Goal: Find specific page/section: Find specific page/section

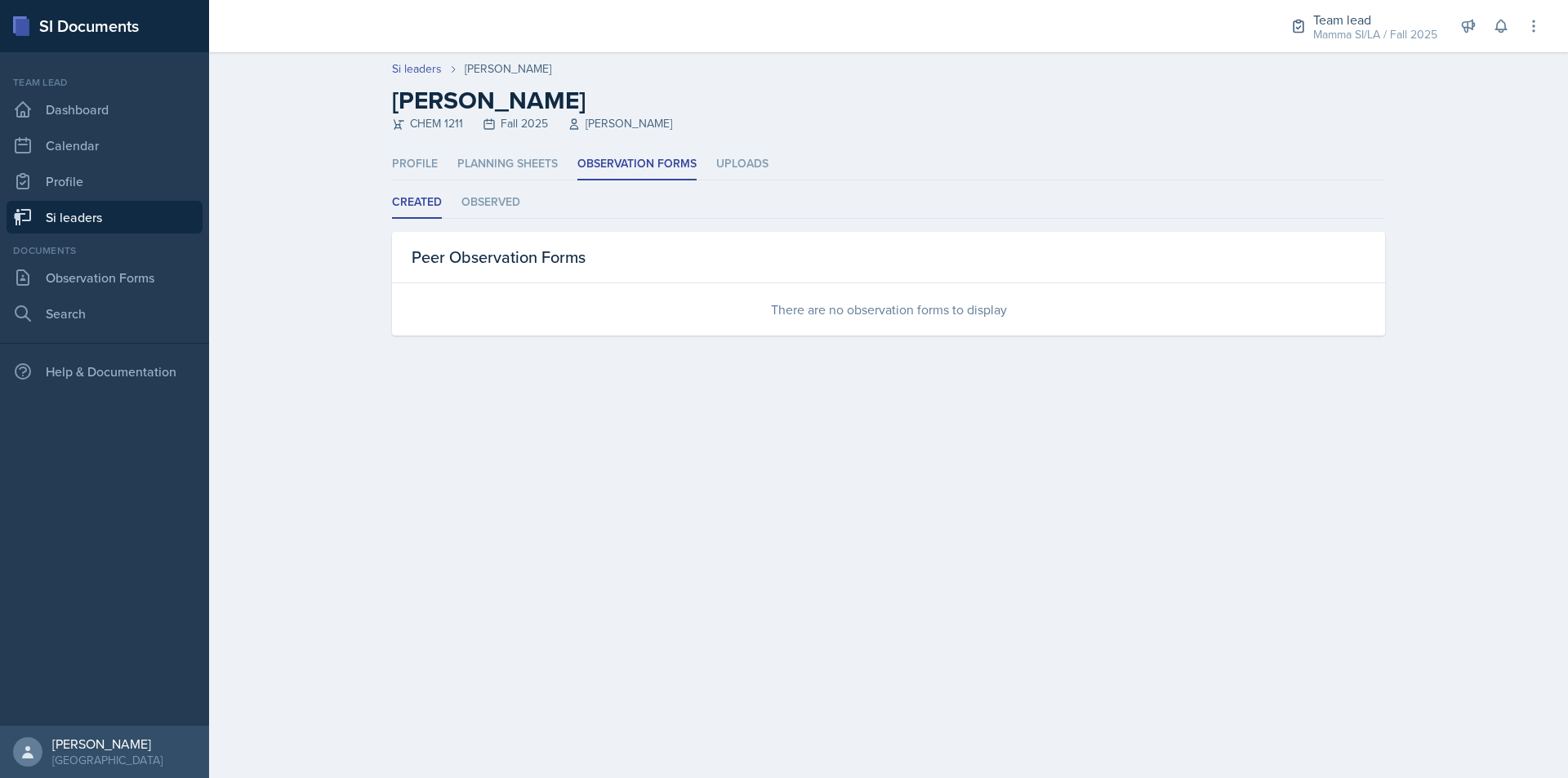
click at [133, 225] on link "Si leaders" at bounding box center [104, 217] width 196 height 32
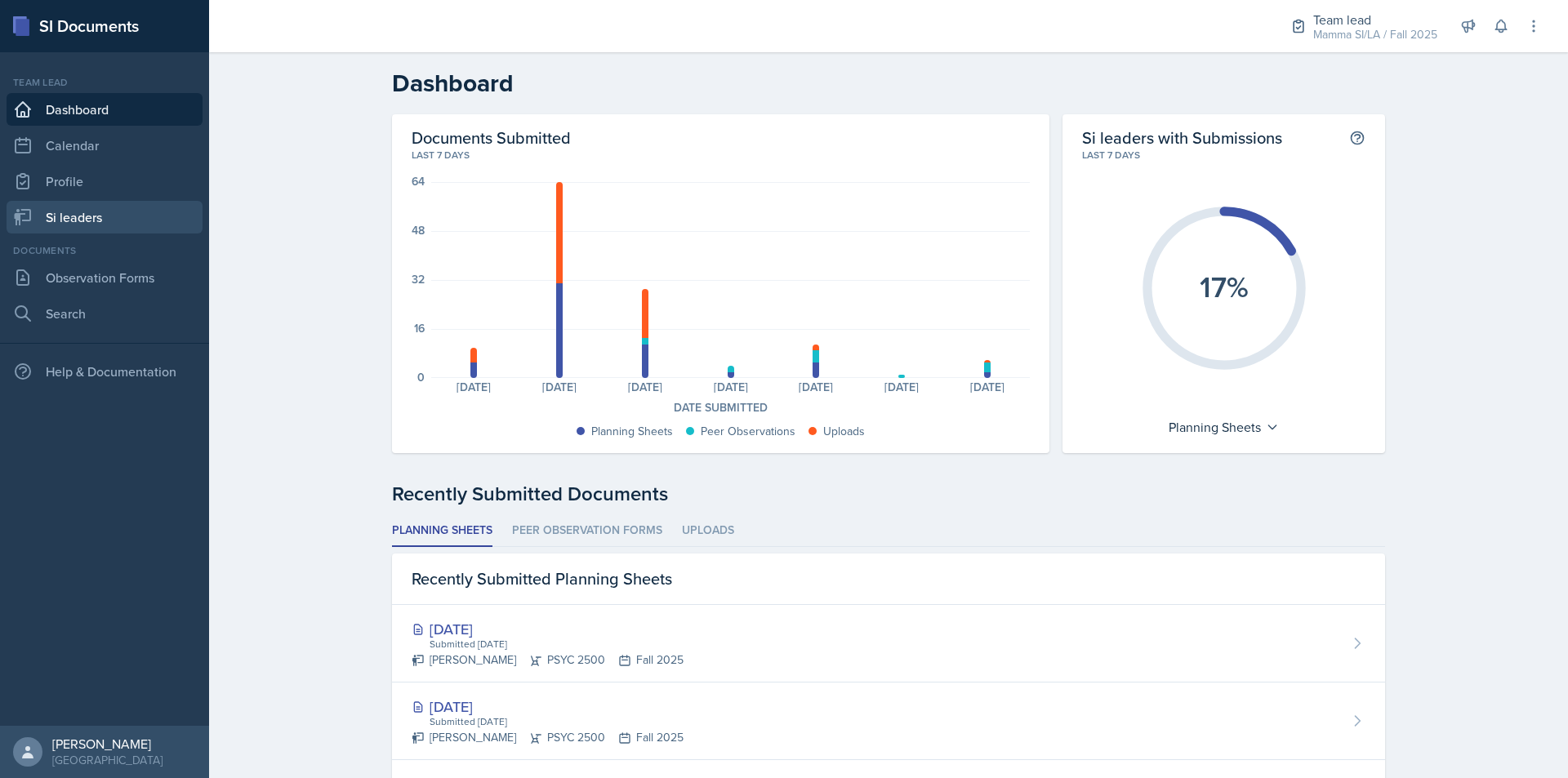
click at [135, 206] on link "Si leaders" at bounding box center [104, 217] width 196 height 32
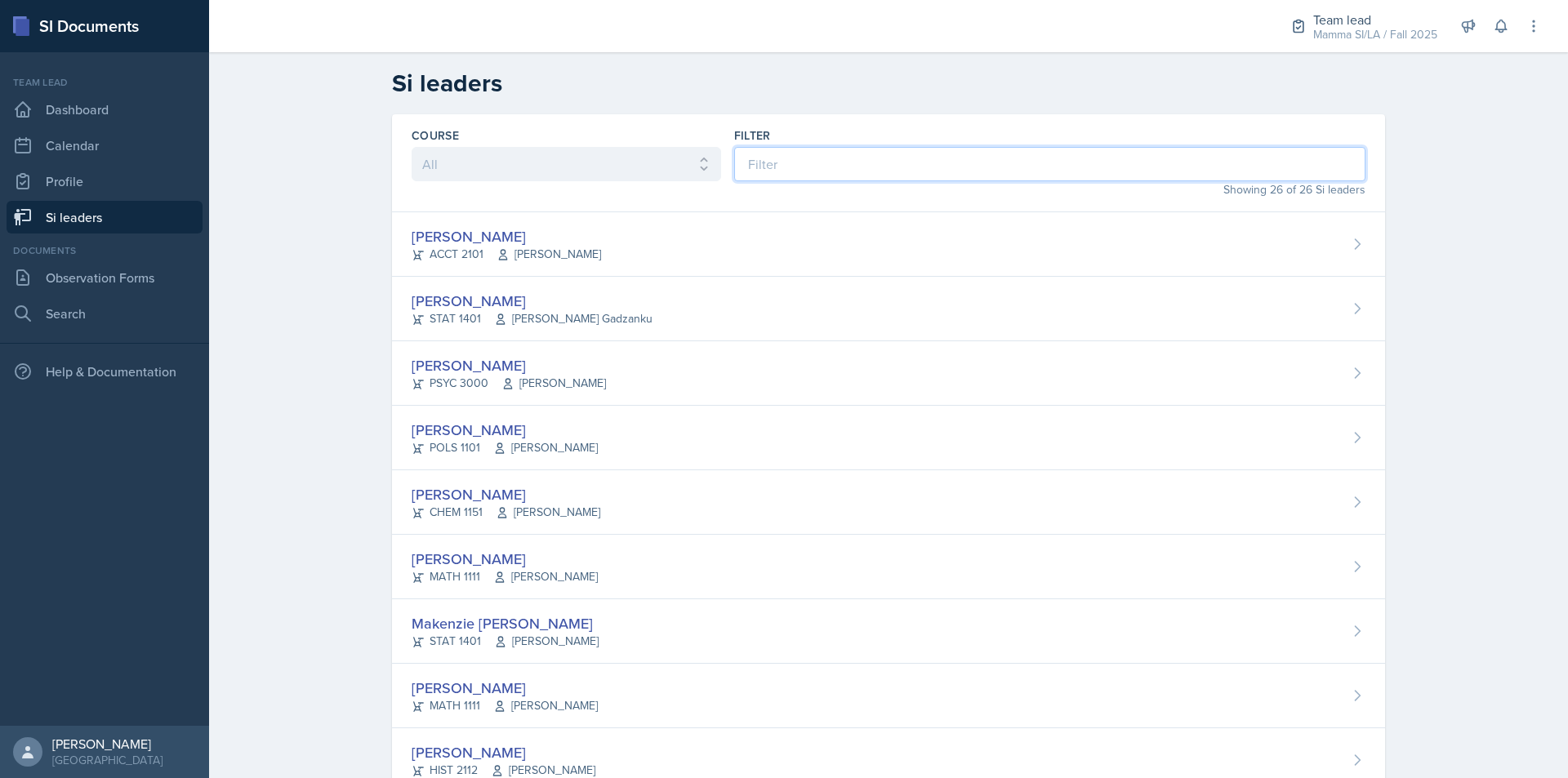
click at [902, 163] on input at bounding box center [1049, 163] width 631 height 34
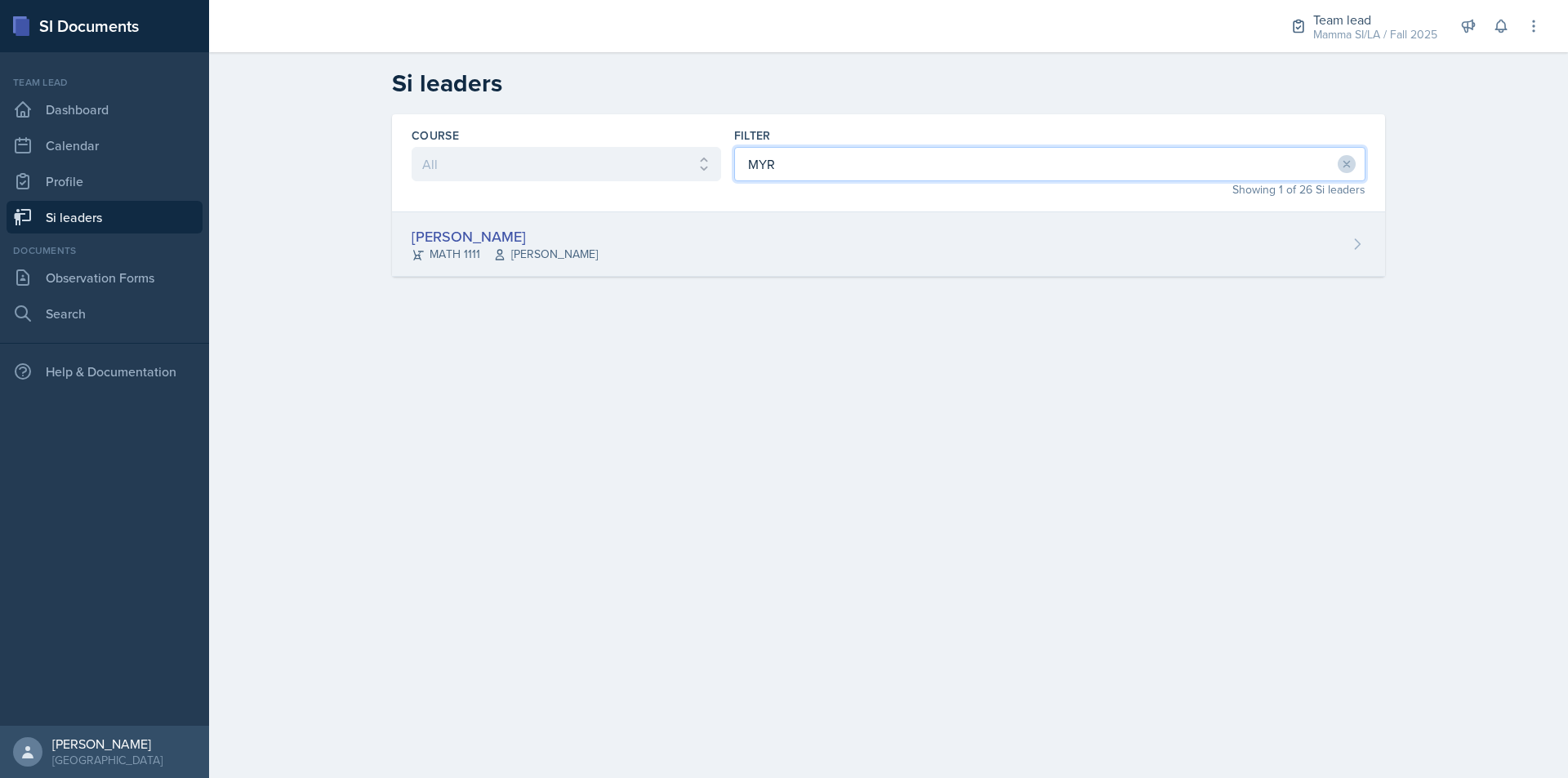
type input "MYR"
click at [953, 275] on div "[PERSON_NAME] MATH 1111 [PERSON_NAME]" at bounding box center [888, 245] width 992 height 65
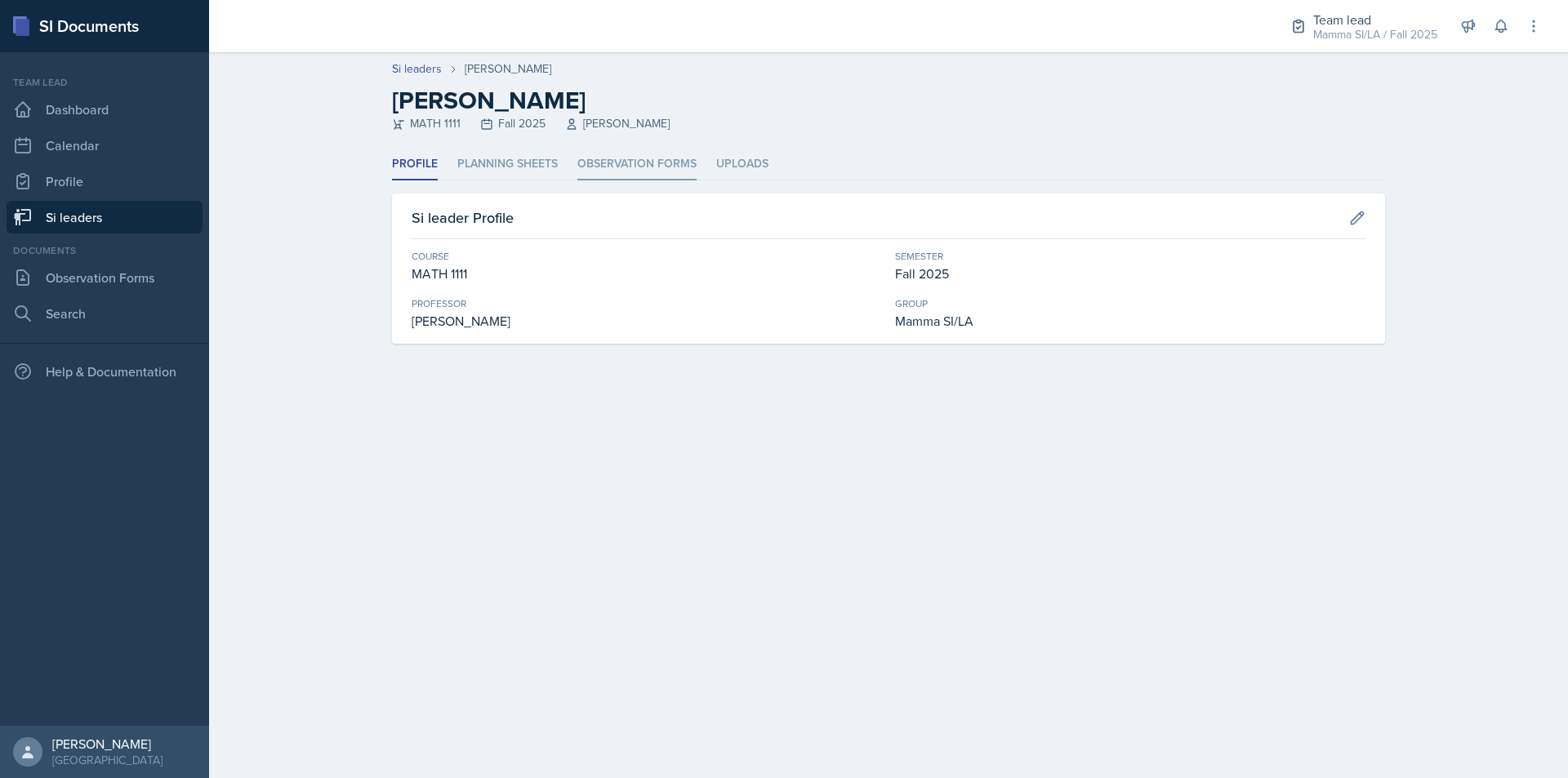
click at [662, 173] on li "Observation Forms" at bounding box center [637, 164] width 119 height 32
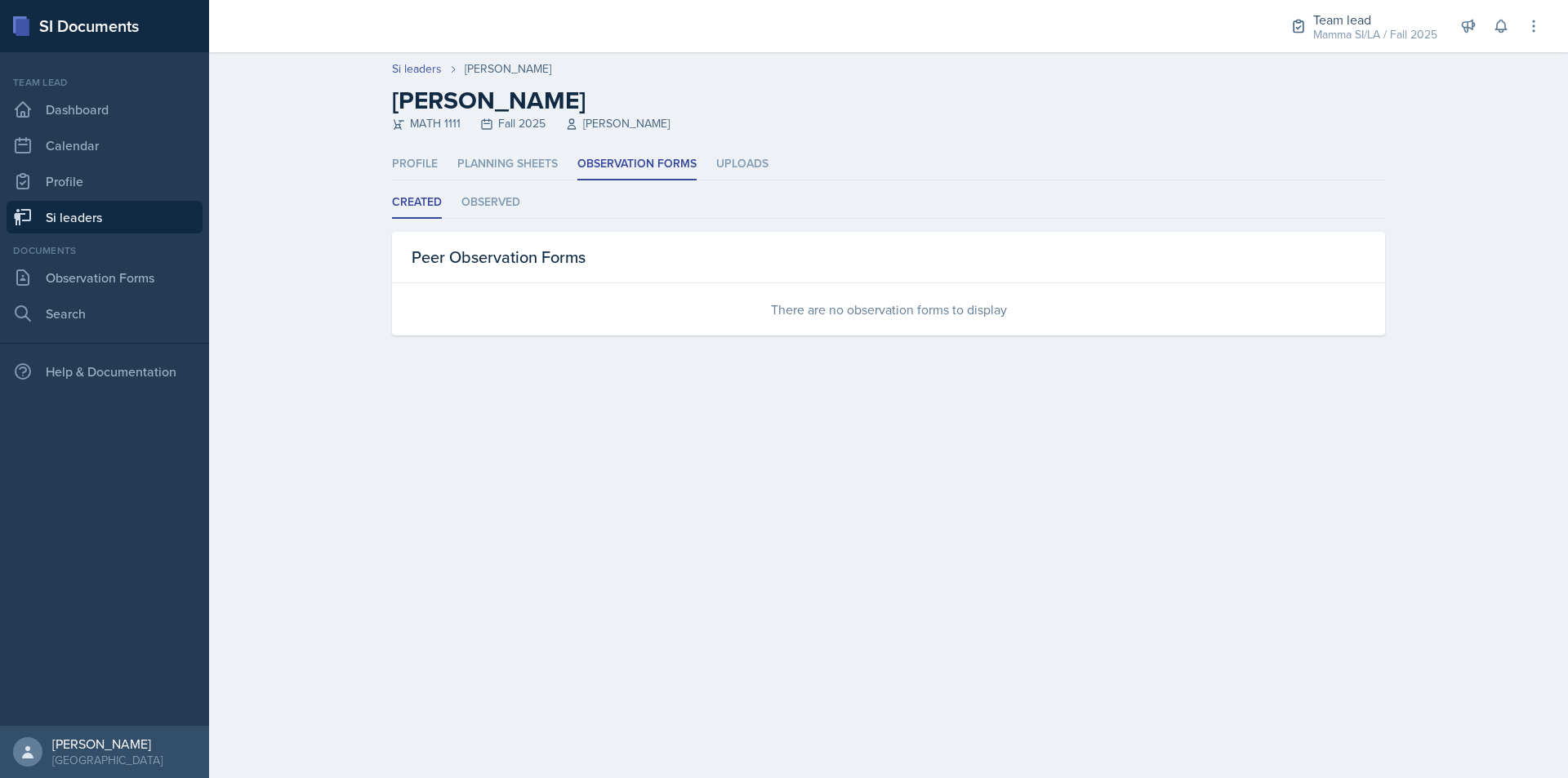
click at [122, 207] on link "Si leaders" at bounding box center [104, 217] width 196 height 32
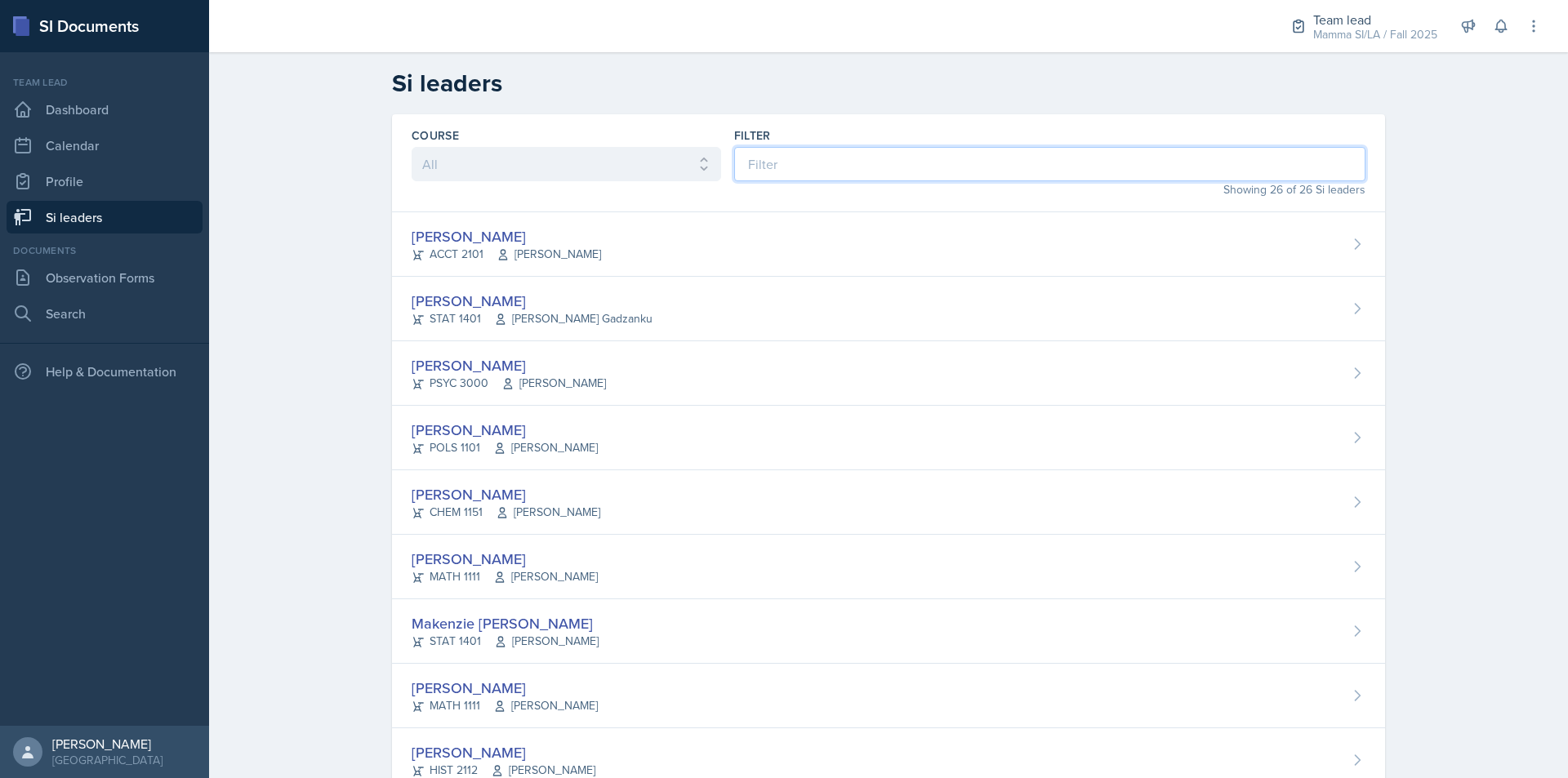
click at [856, 171] on input at bounding box center [1049, 163] width 631 height 34
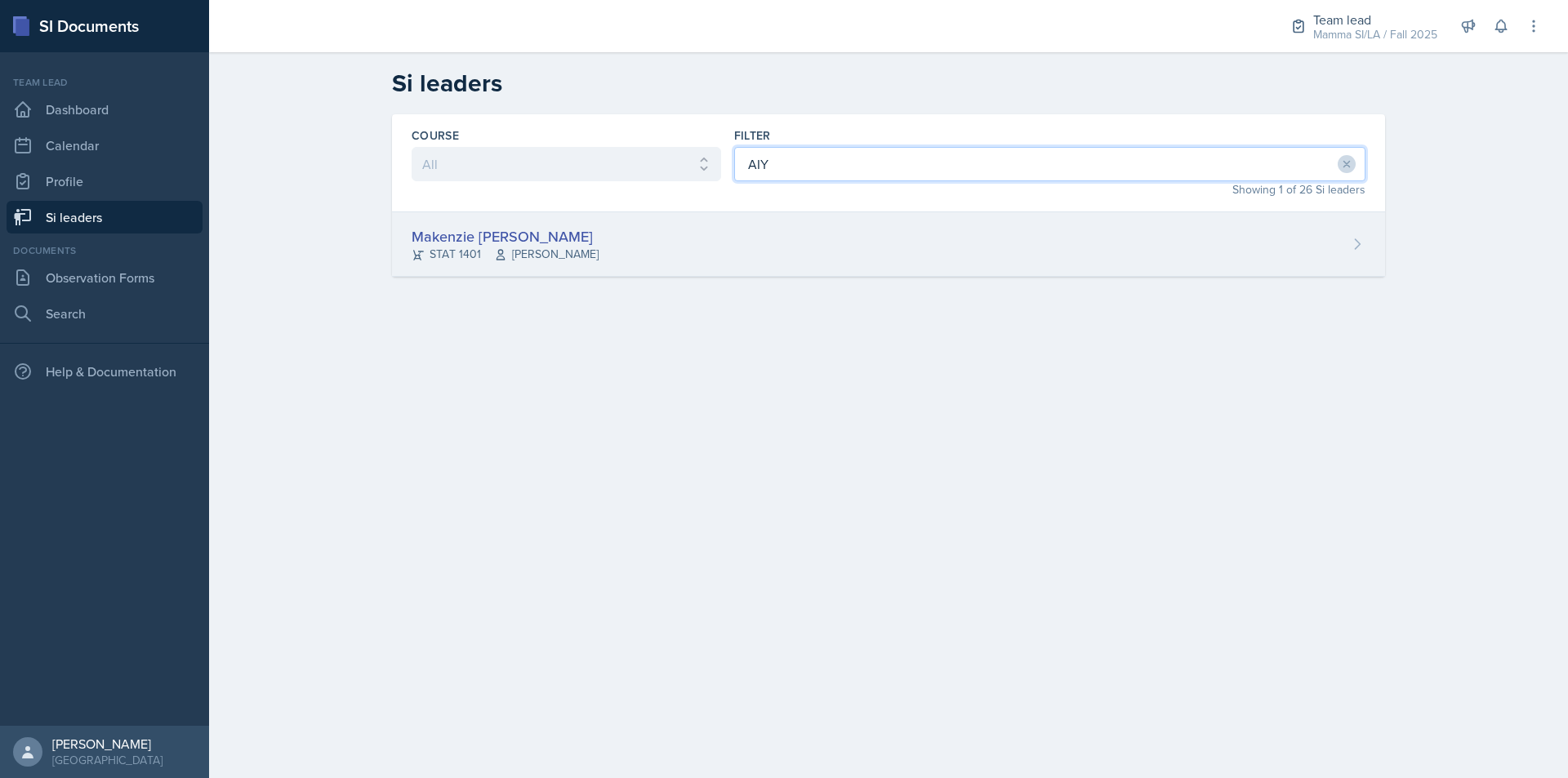
type input "AIY"
click at [833, 239] on div "Makenzie [PERSON_NAME] STAT 1401 [PERSON_NAME]" at bounding box center [888, 245] width 992 height 65
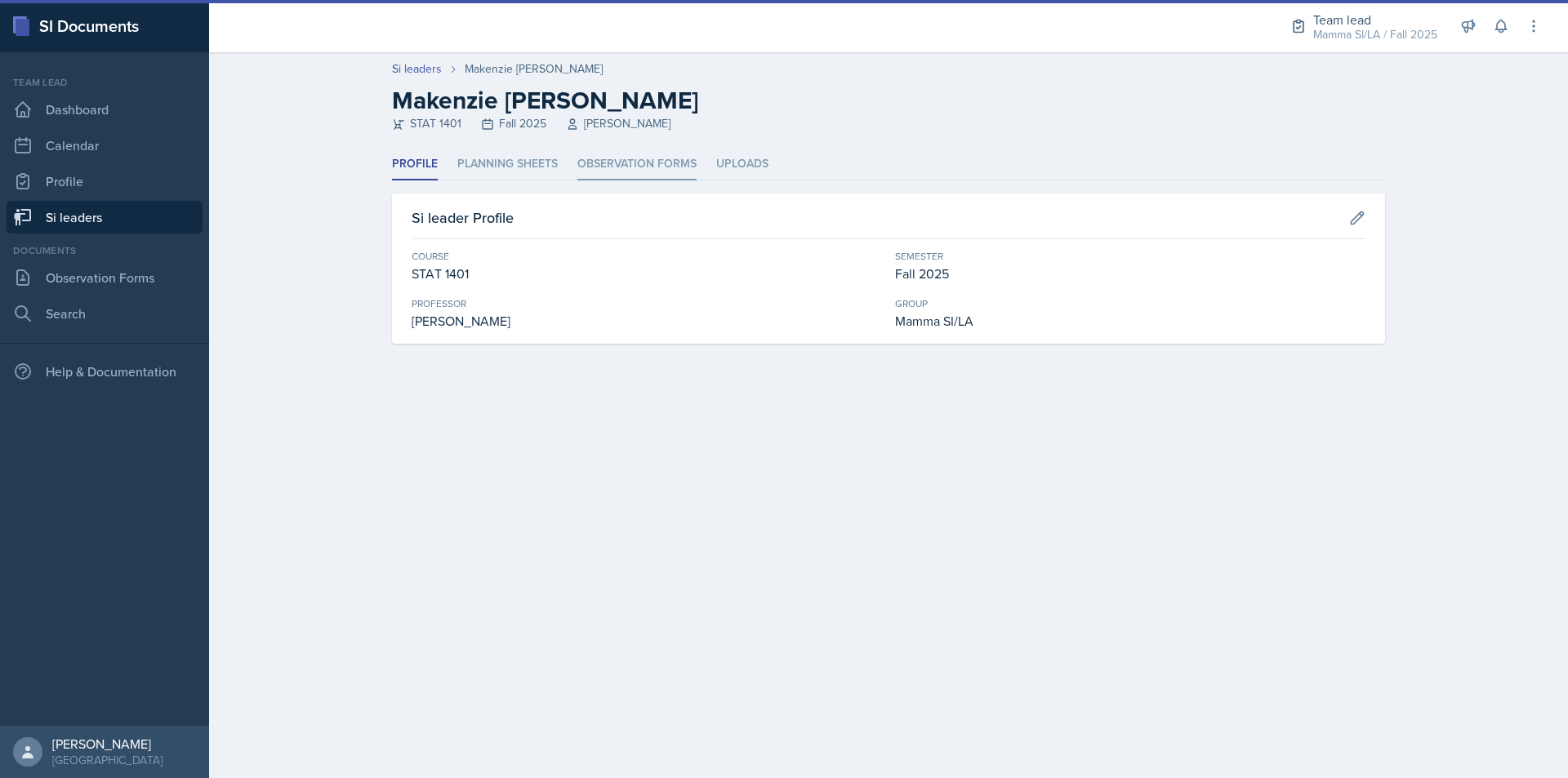
click at [628, 150] on li "Observation Forms" at bounding box center [637, 164] width 119 height 32
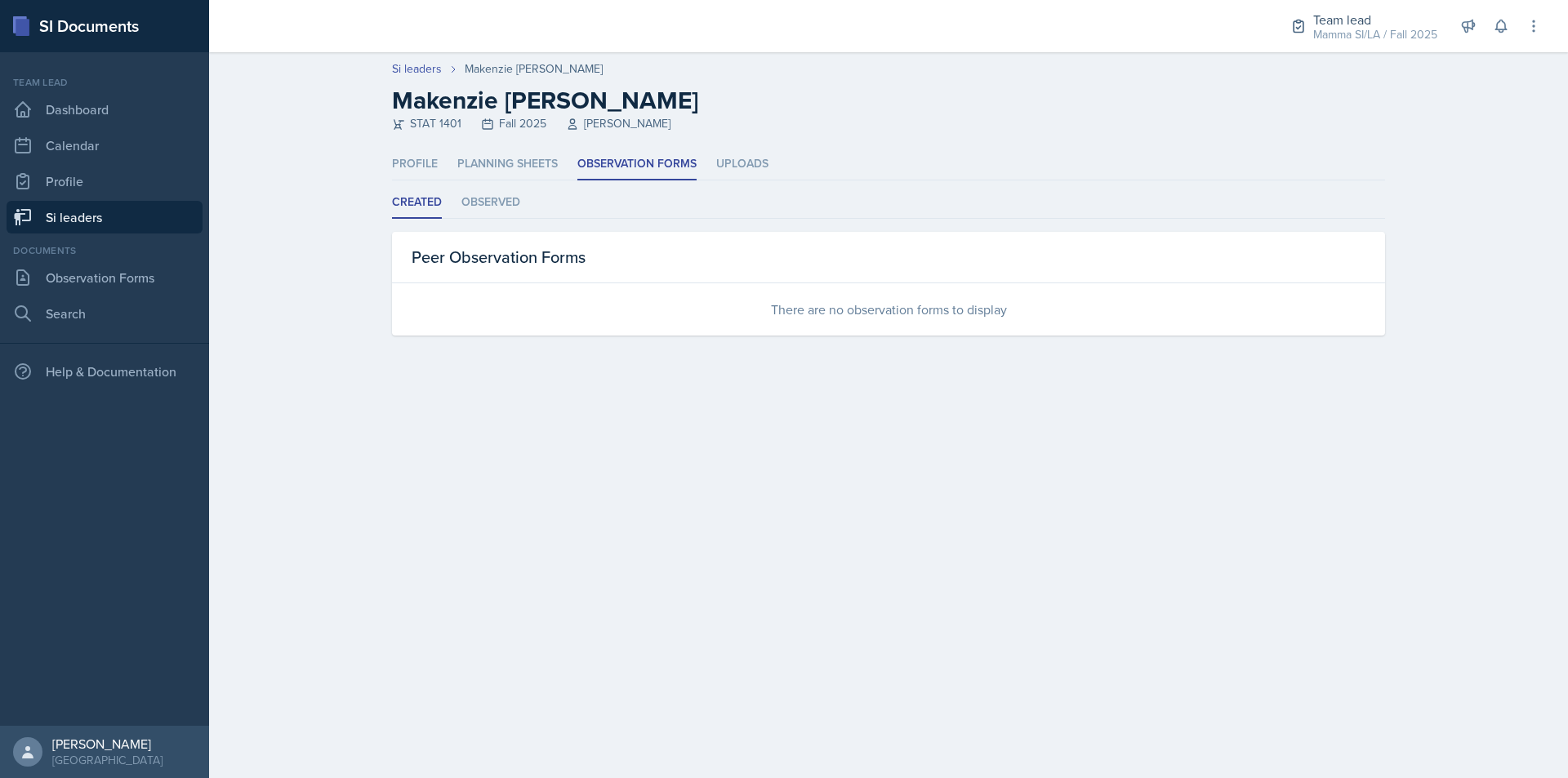
click at [100, 214] on link "Si leaders" at bounding box center [104, 217] width 196 height 32
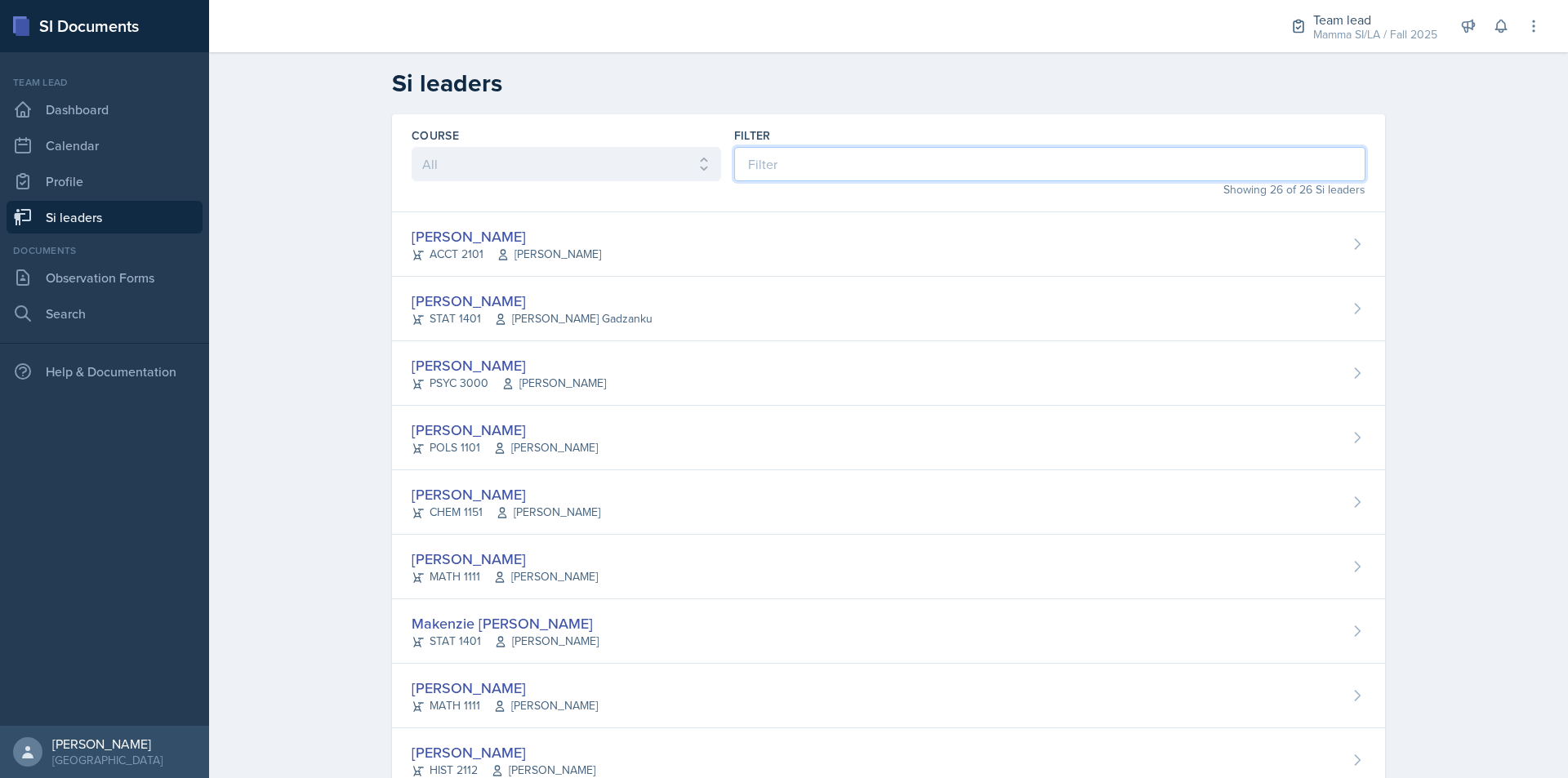
click at [819, 169] on input at bounding box center [1049, 163] width 631 height 34
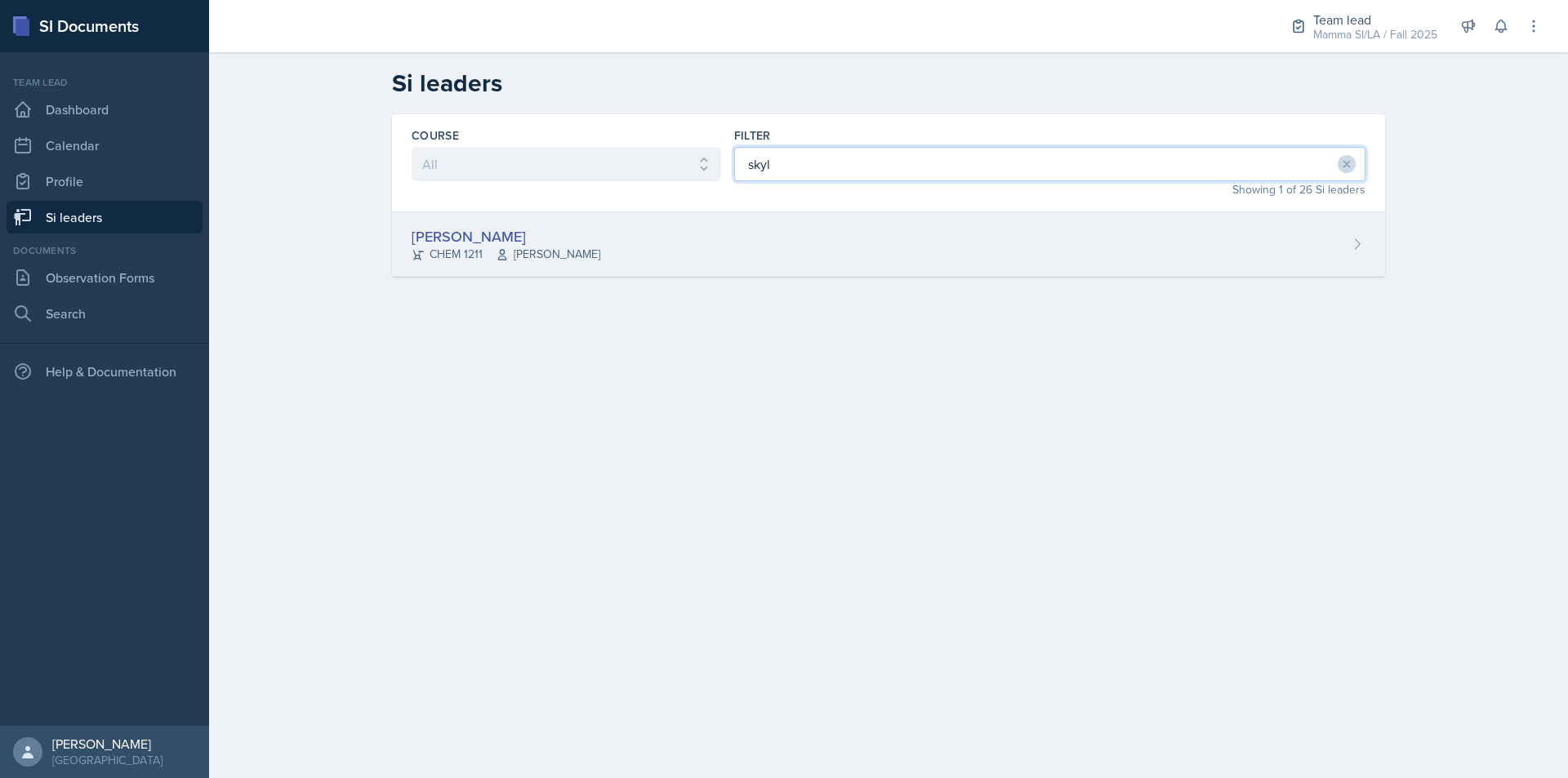
type input "skyl"
click at [855, 232] on div "[PERSON_NAME] CHEM 1211 [PERSON_NAME]" at bounding box center [888, 245] width 992 height 65
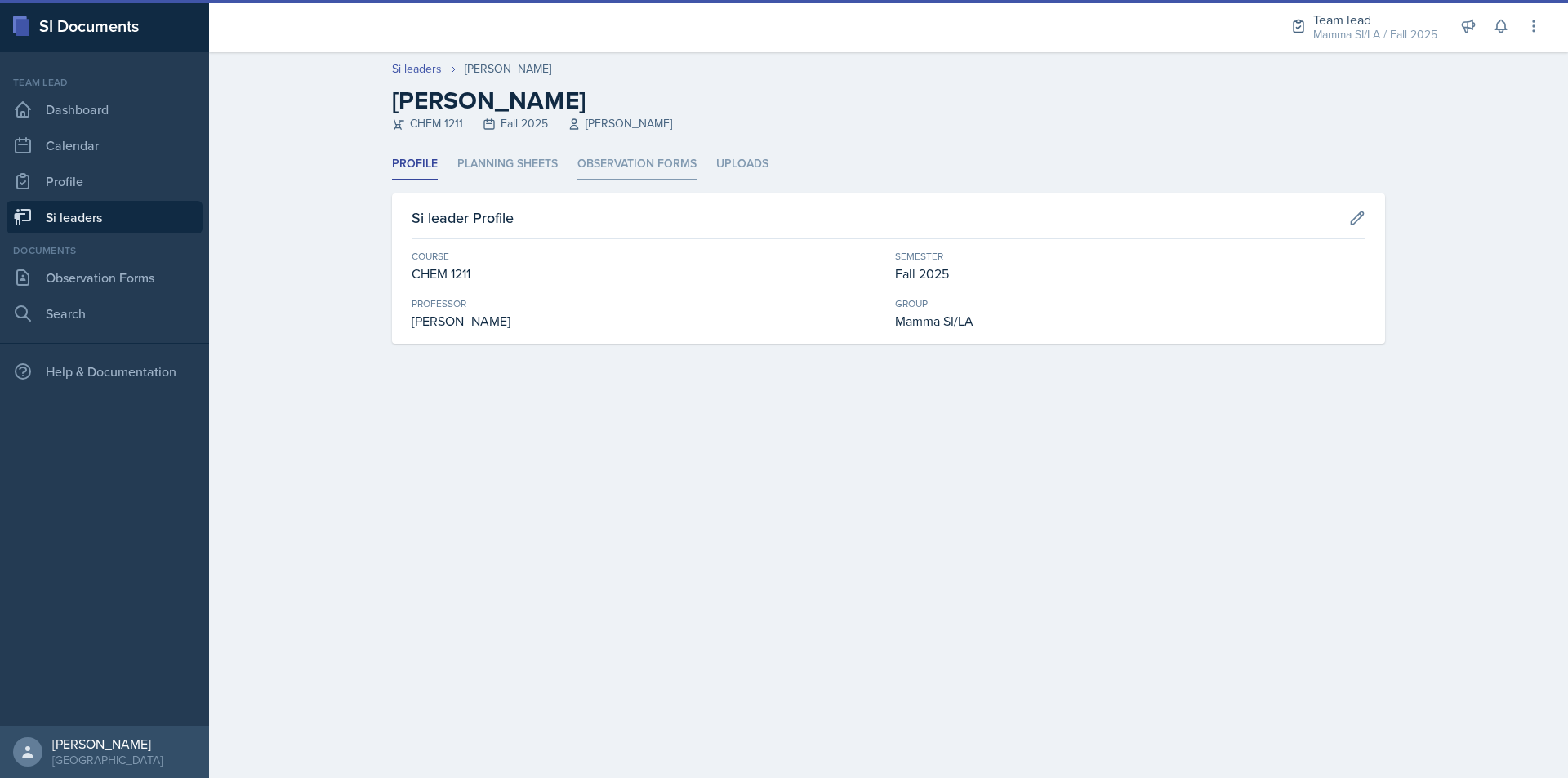
click at [609, 161] on li "Observation Forms" at bounding box center [637, 164] width 119 height 32
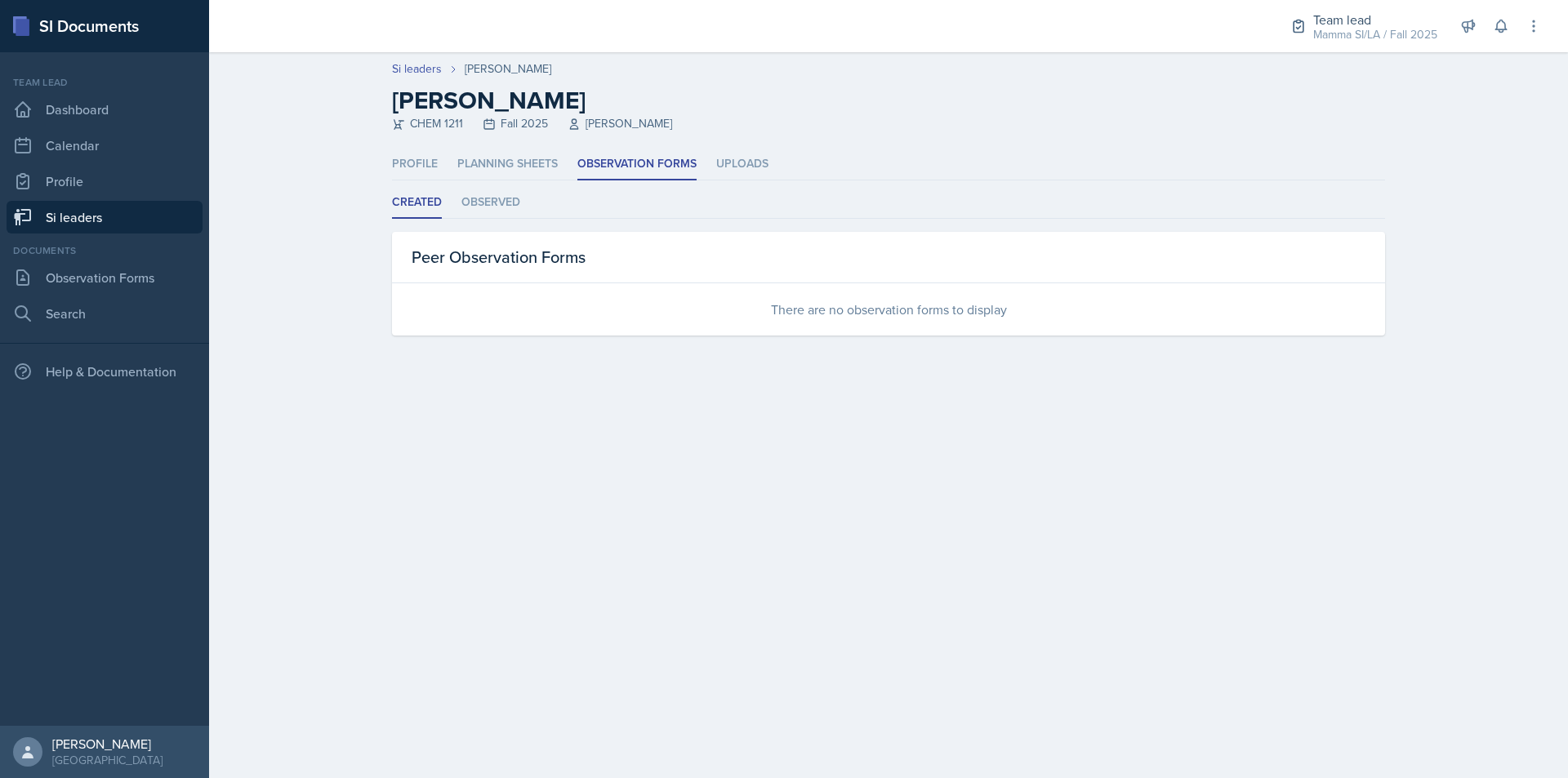
click at [125, 217] on link "Si leaders" at bounding box center [104, 217] width 196 height 32
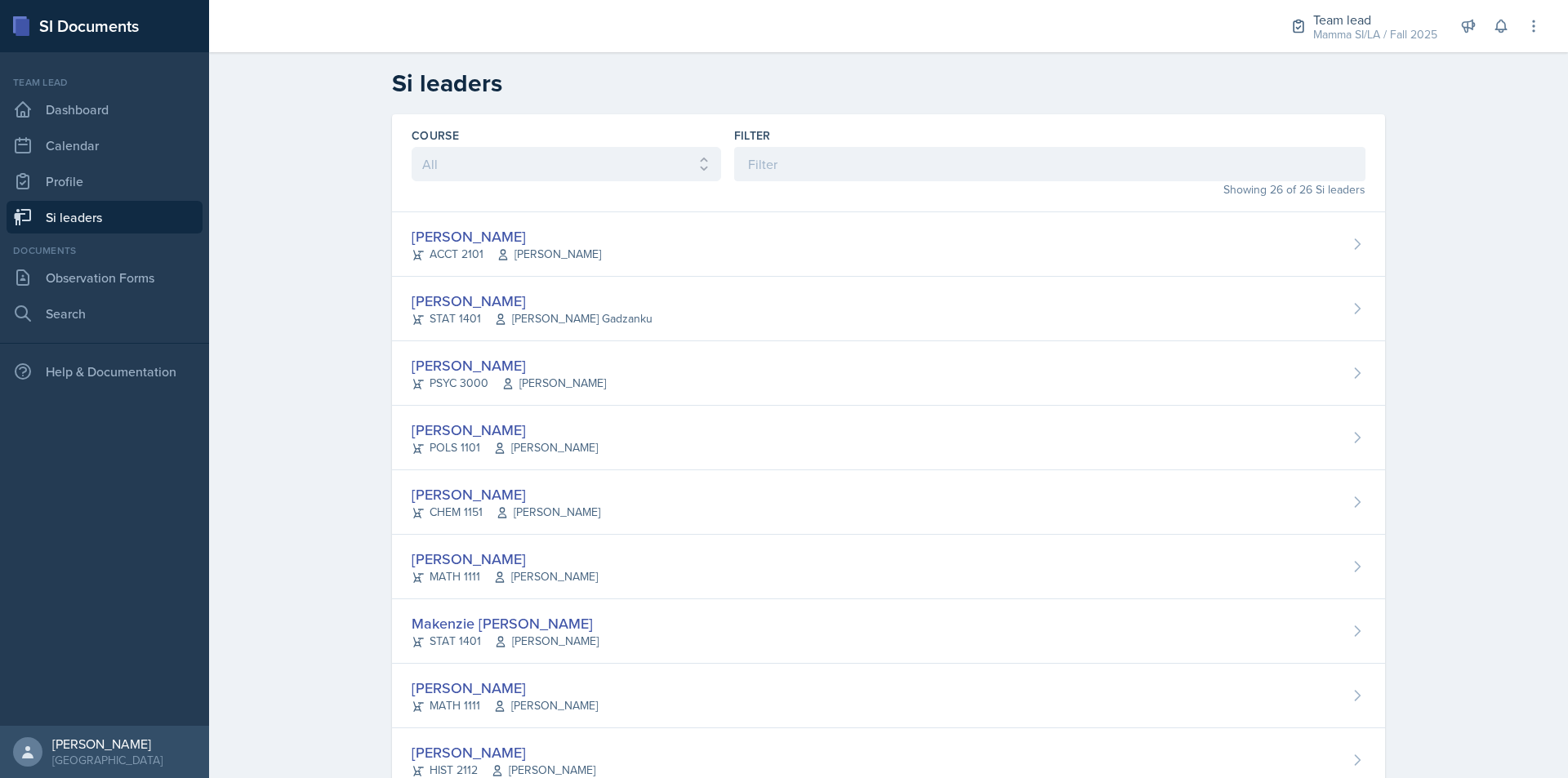
click at [748, 189] on div "Showing 26 of 26 Si leaders" at bounding box center [1049, 190] width 631 height 18
click at [757, 181] on input at bounding box center [1049, 163] width 631 height 34
click at [765, 178] on input at bounding box center [1049, 163] width 631 height 34
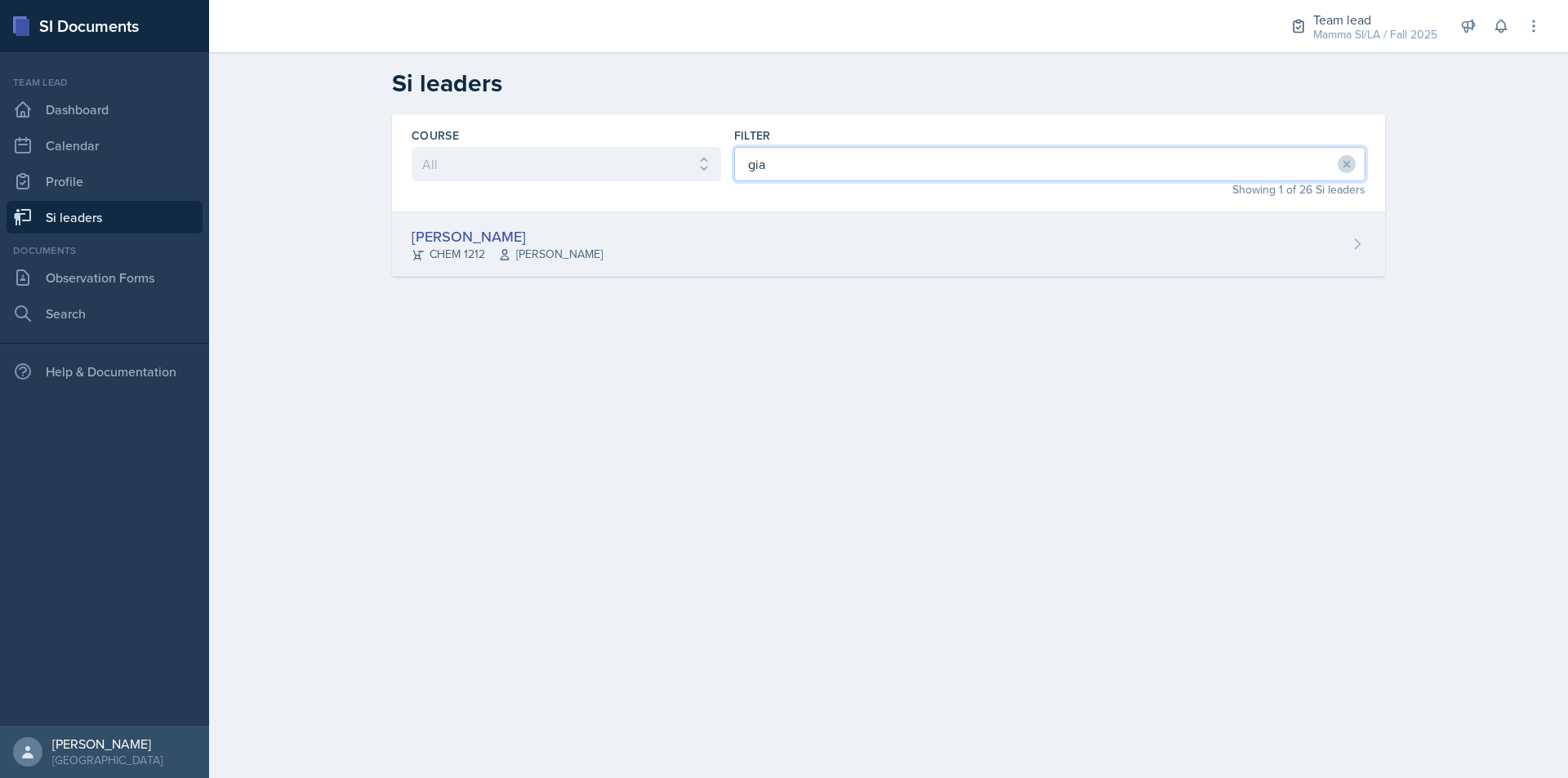
type input "gia"
click at [687, 267] on div "[PERSON_NAME] CHEM 1212 [PERSON_NAME]" at bounding box center [888, 245] width 992 height 65
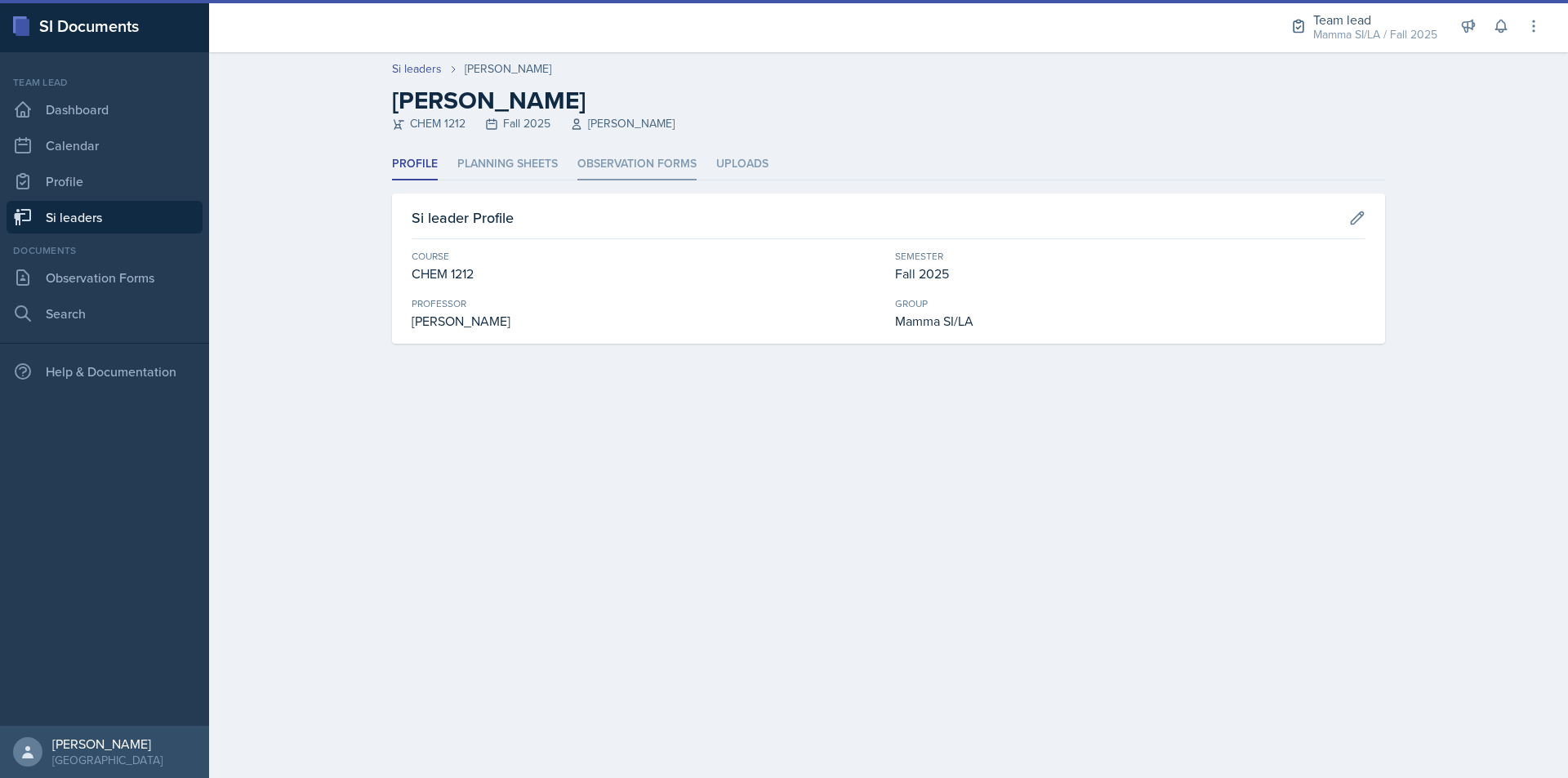
click at [663, 160] on li "Observation Forms" at bounding box center [637, 164] width 119 height 32
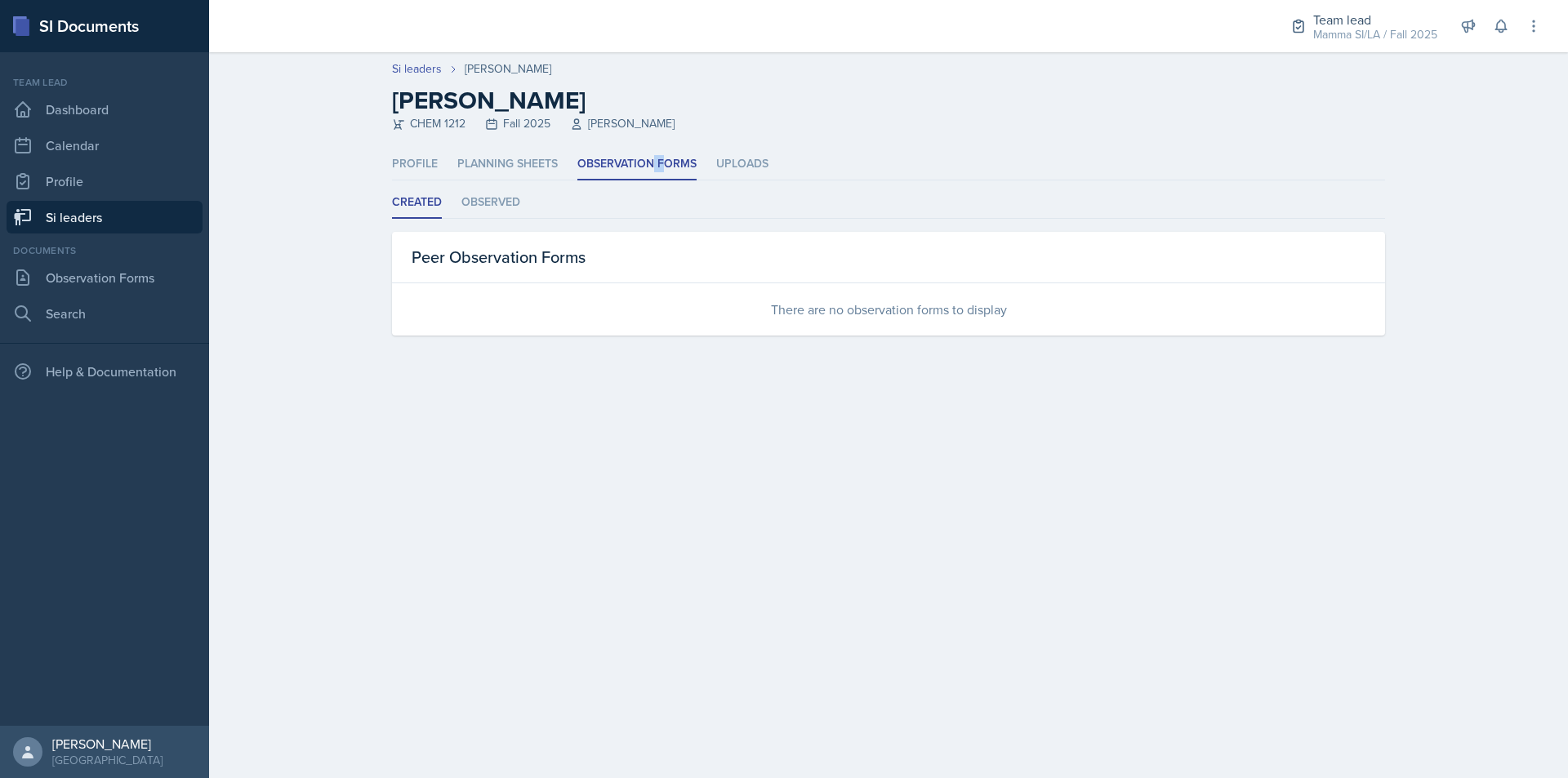
click at [146, 211] on link "Si leaders" at bounding box center [104, 217] width 196 height 32
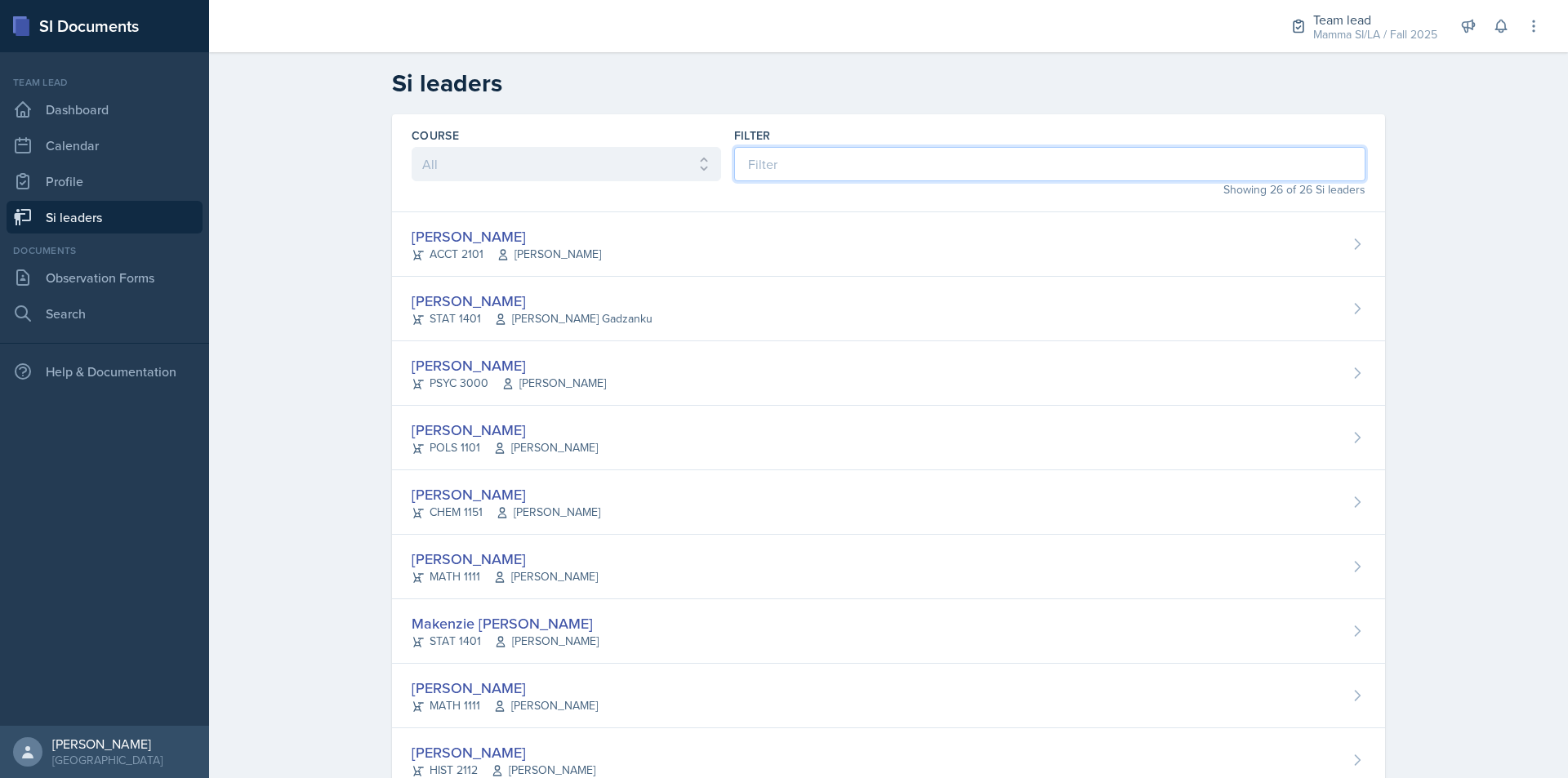
click at [793, 153] on input at bounding box center [1049, 163] width 631 height 34
click at [791, 157] on input at bounding box center [1049, 163] width 631 height 34
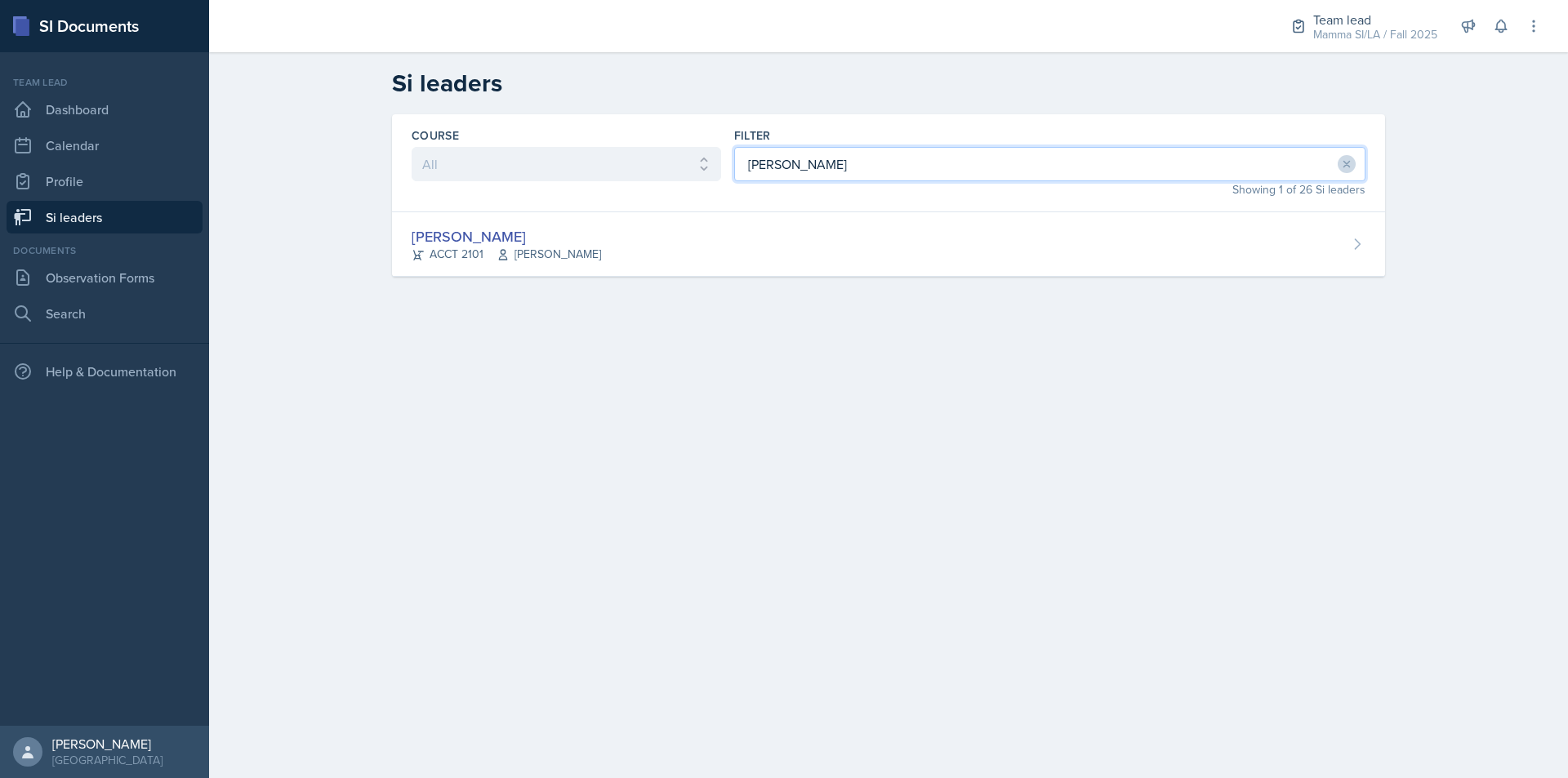
type input "[PERSON_NAME]"
click at [828, 249] on div "[PERSON_NAME] ACCT 2101 [PERSON_NAME]" at bounding box center [888, 245] width 992 height 65
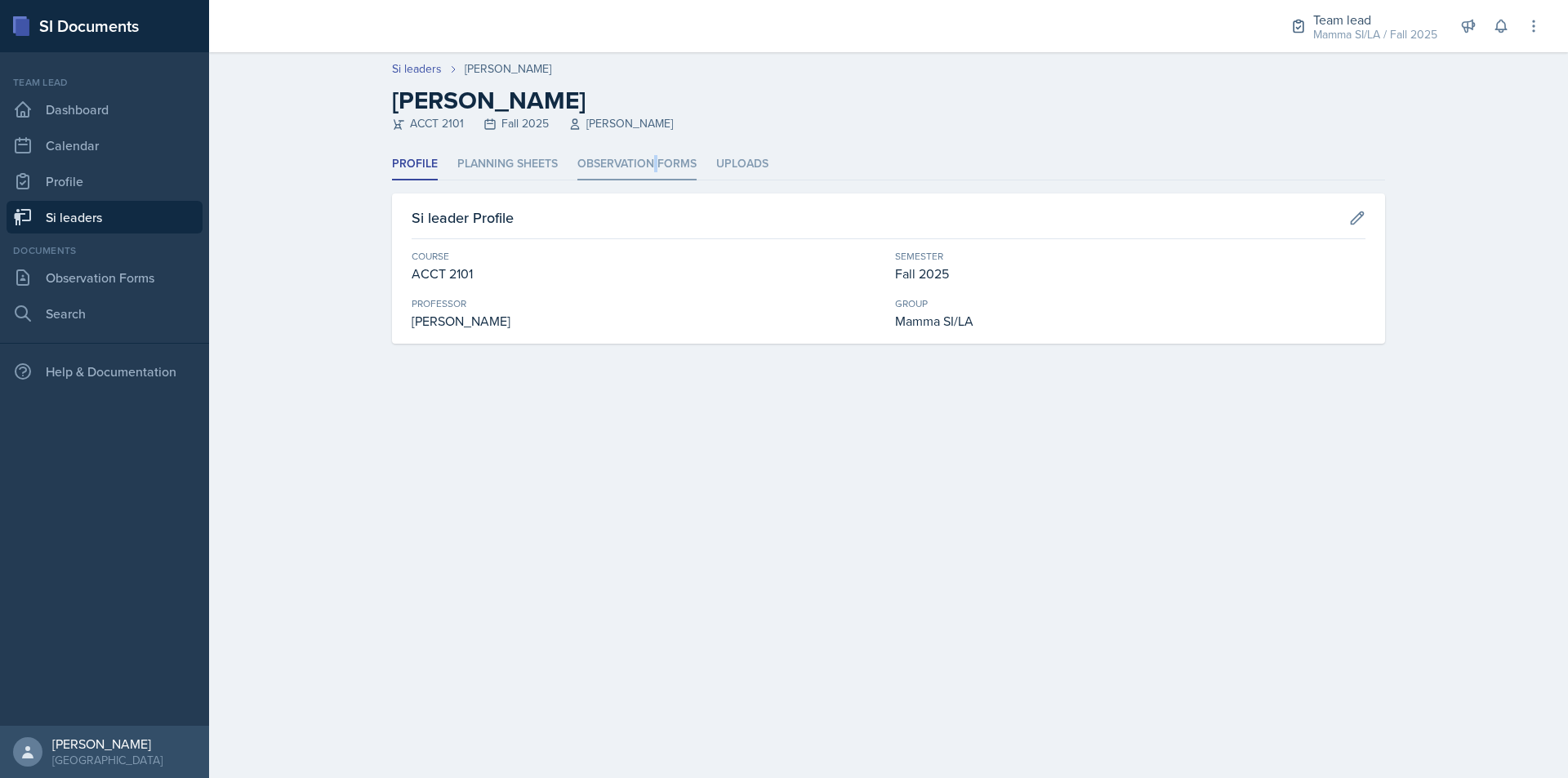
click at [657, 156] on li "Observation Forms" at bounding box center [637, 164] width 119 height 32
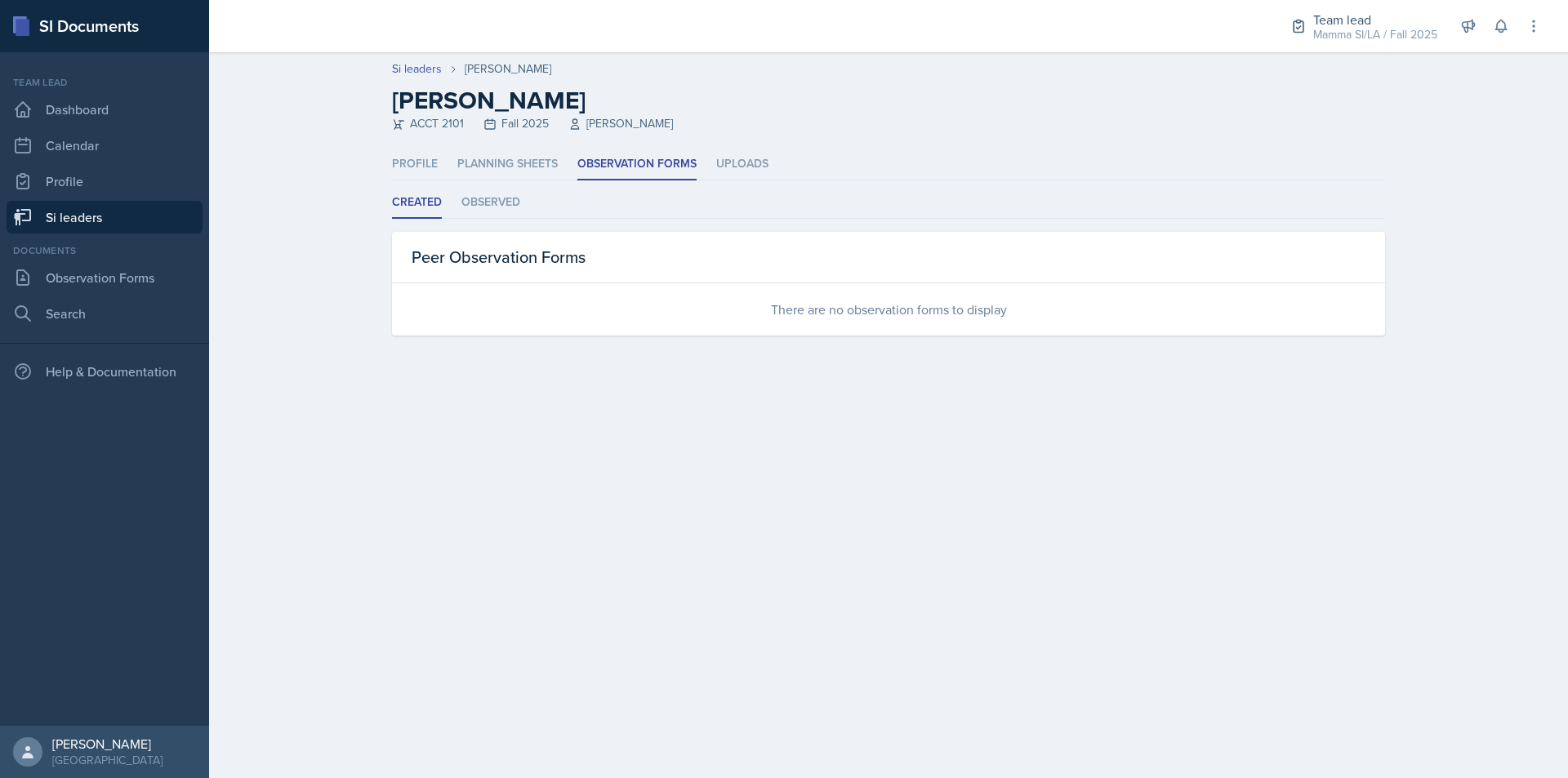
click at [705, 206] on ul "Created Observed" at bounding box center [888, 203] width 992 height 32
